Goal: Information Seeking & Learning: Learn about a topic

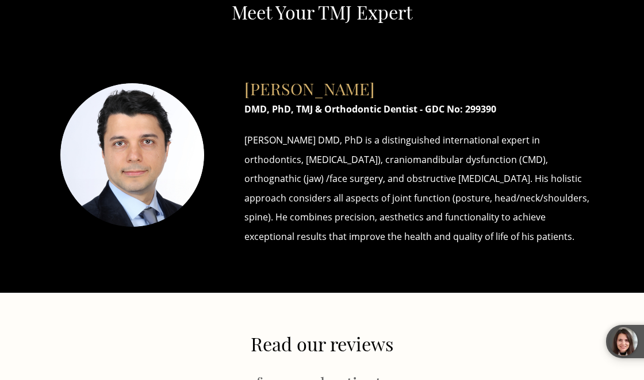
scroll to position [750, 0]
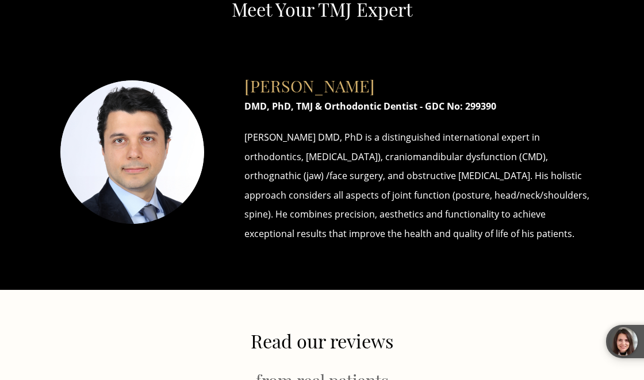
click at [388, 353] on h2 "Read our reviews" at bounding box center [321, 341] width 569 height 22
click at [500, 250] on div "Dr Ayhan Uyanlar DMD, PhD, TMJ & Orthodontic Dentist - GDC No: 299390 Dr. Ayhan…" at bounding box center [416, 154] width 379 height 191
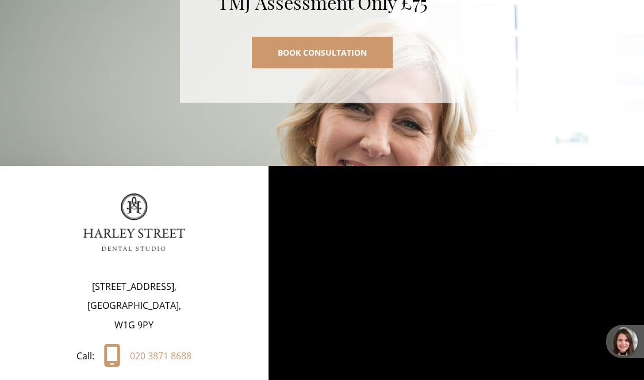
scroll to position [5539, 0]
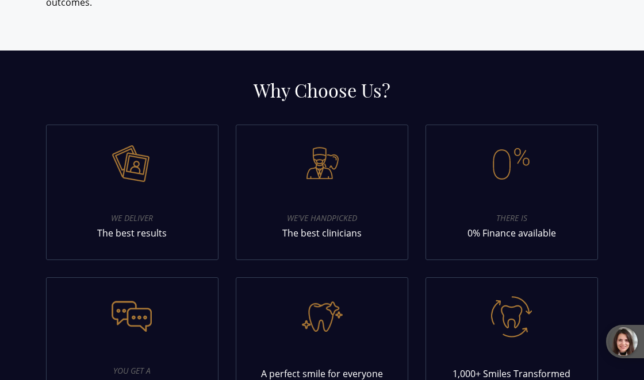
scroll to position [4513, 0]
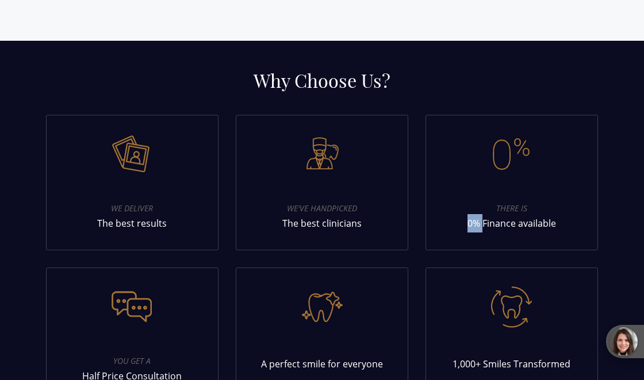
click at [530, 214] on p "0% Finance available" at bounding box center [511, 223] width 137 height 18
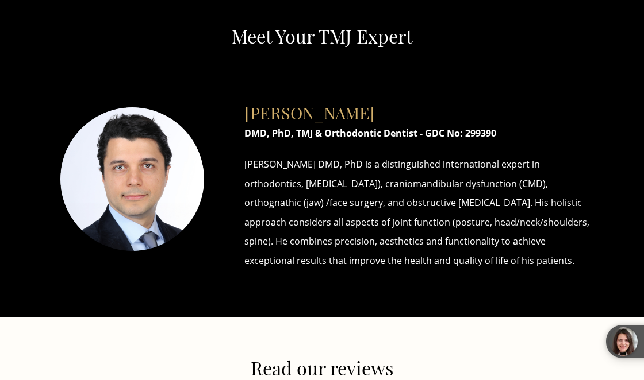
scroll to position [722, 0]
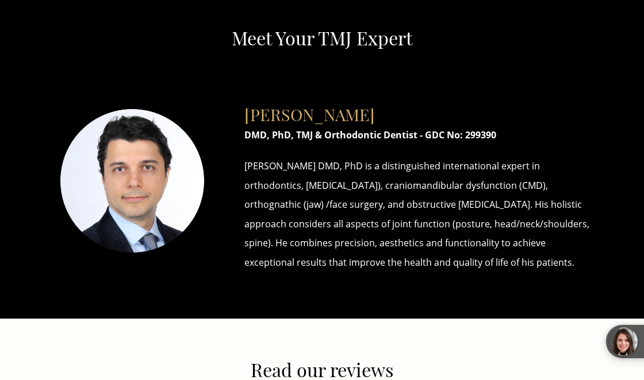
click at [333, 182] on p "[PERSON_NAME] DMD, PhD is a distinguished international expert in orthodontics,…" at bounding box center [416, 215] width 345 height 116
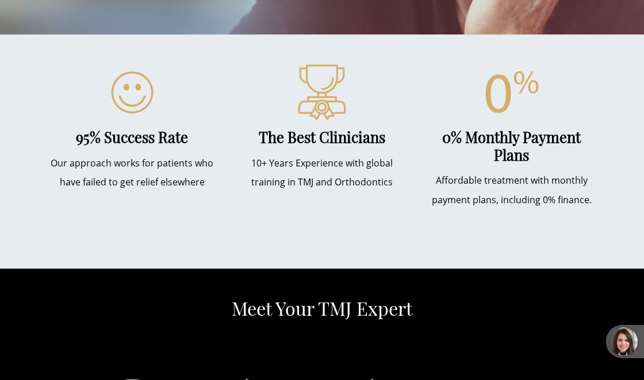
scroll to position [427, 0]
